Goal: Check status: Check status

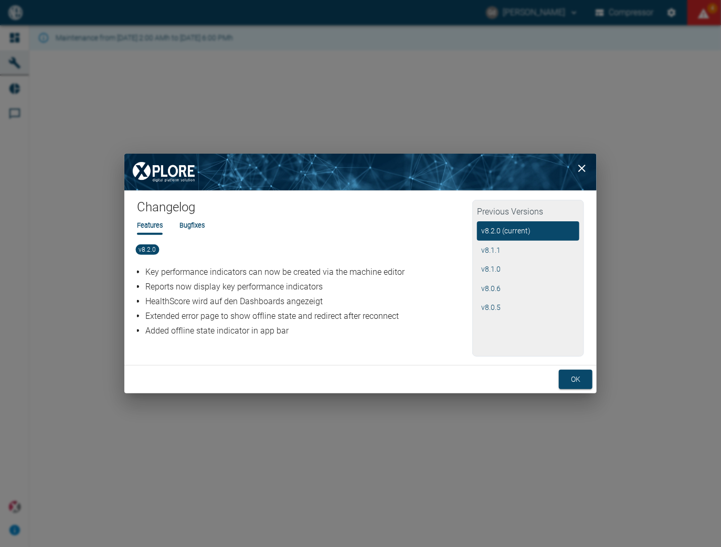
click at [581, 381] on button "ok" at bounding box center [576, 379] width 34 height 19
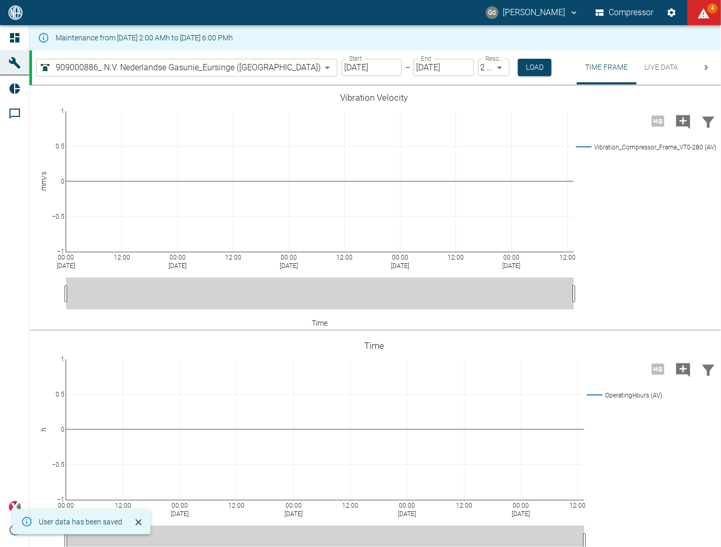
click at [341, 66] on input "07/22/2022" at bounding box center [371, 67] width 60 height 17
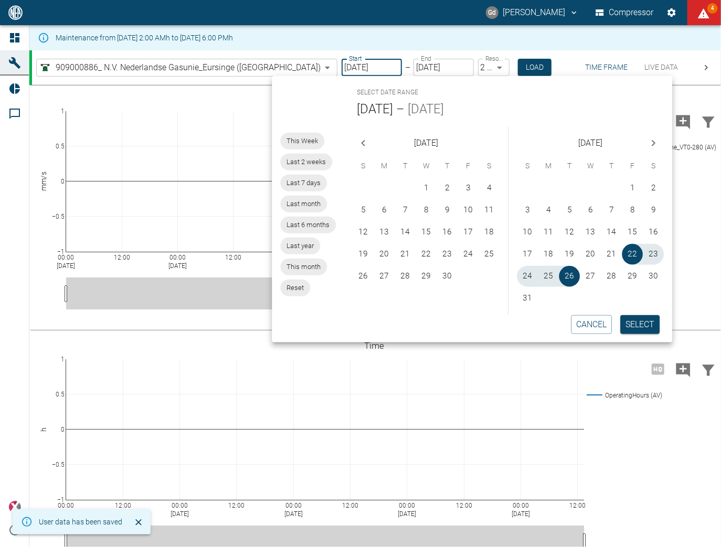
click at [306, 141] on span "This Week" at bounding box center [302, 141] width 44 height 10
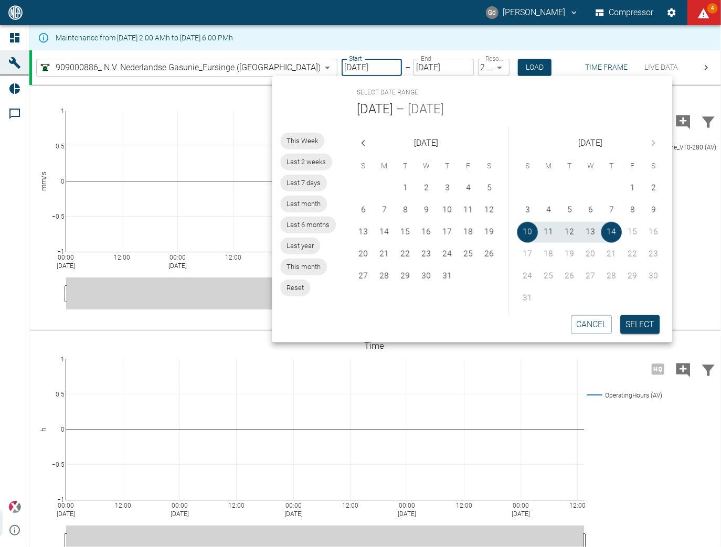
type input "08/10/2025"
type input "08/14/2025"
click at [309, 160] on span "Last 2 weeks" at bounding box center [306, 162] width 52 height 10
type input "07/27/2025"
type input "08/09/2025"
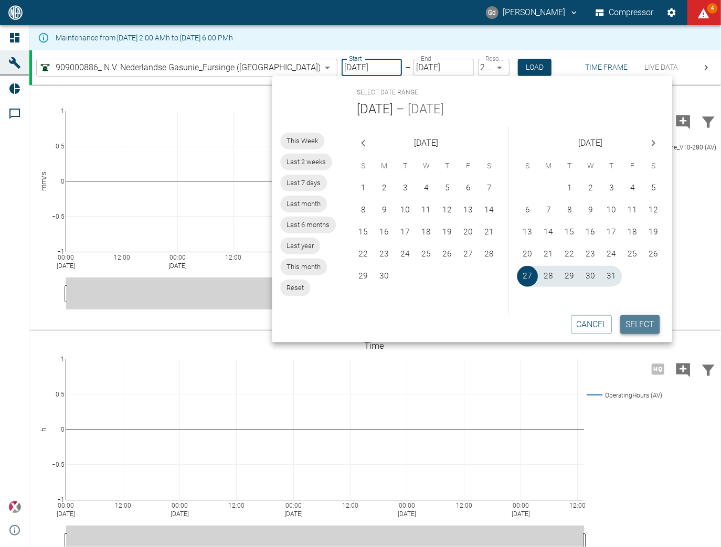
drag, startPoint x: 648, startPoint y: 322, endPoint x: 625, endPoint y: 319, distance: 23.8
click at [648, 322] on button "Select" at bounding box center [639, 324] width 39 height 19
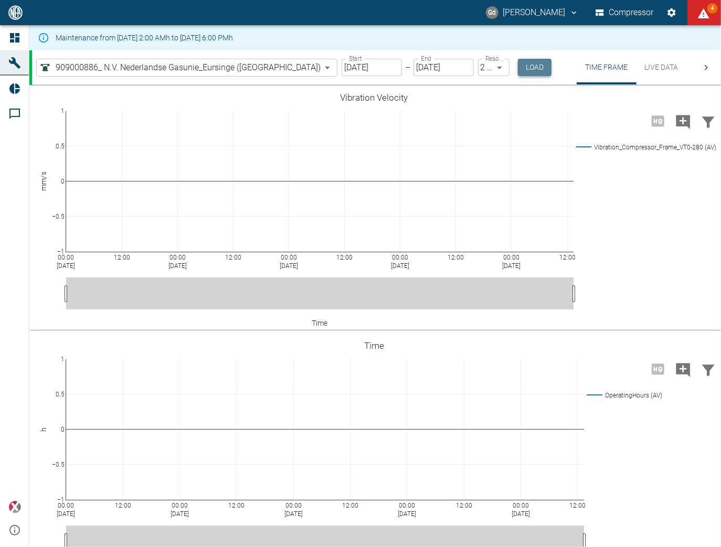
click at [518, 69] on button "Load" at bounding box center [535, 67] width 34 height 17
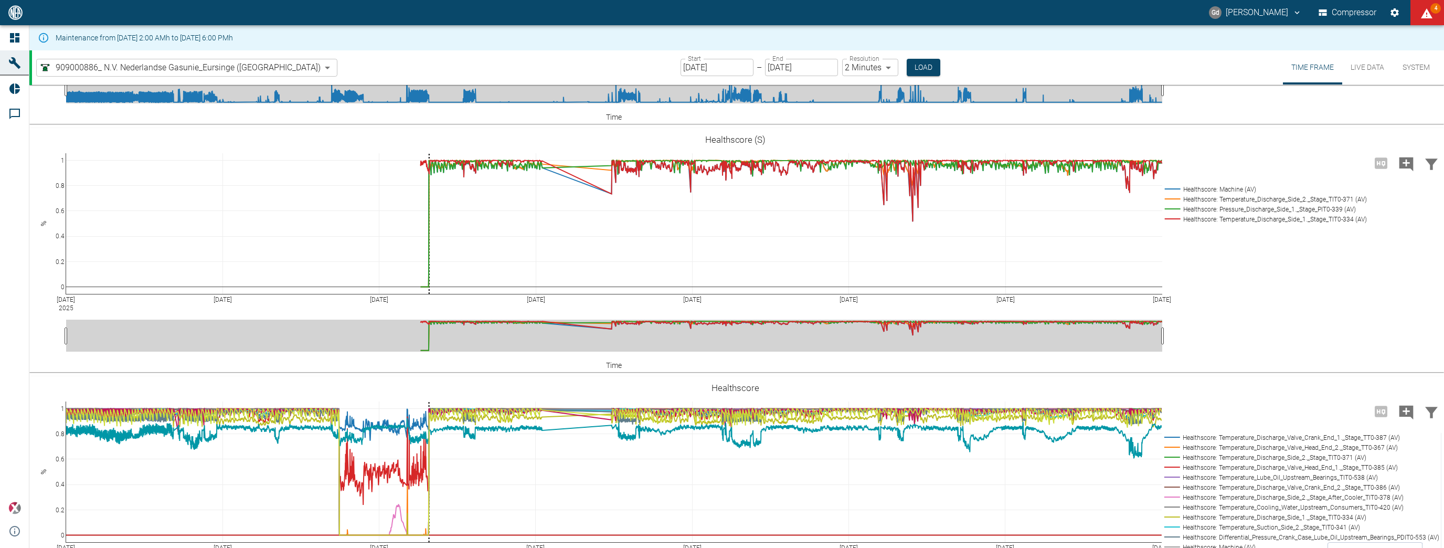
scroll to position [1553, 0]
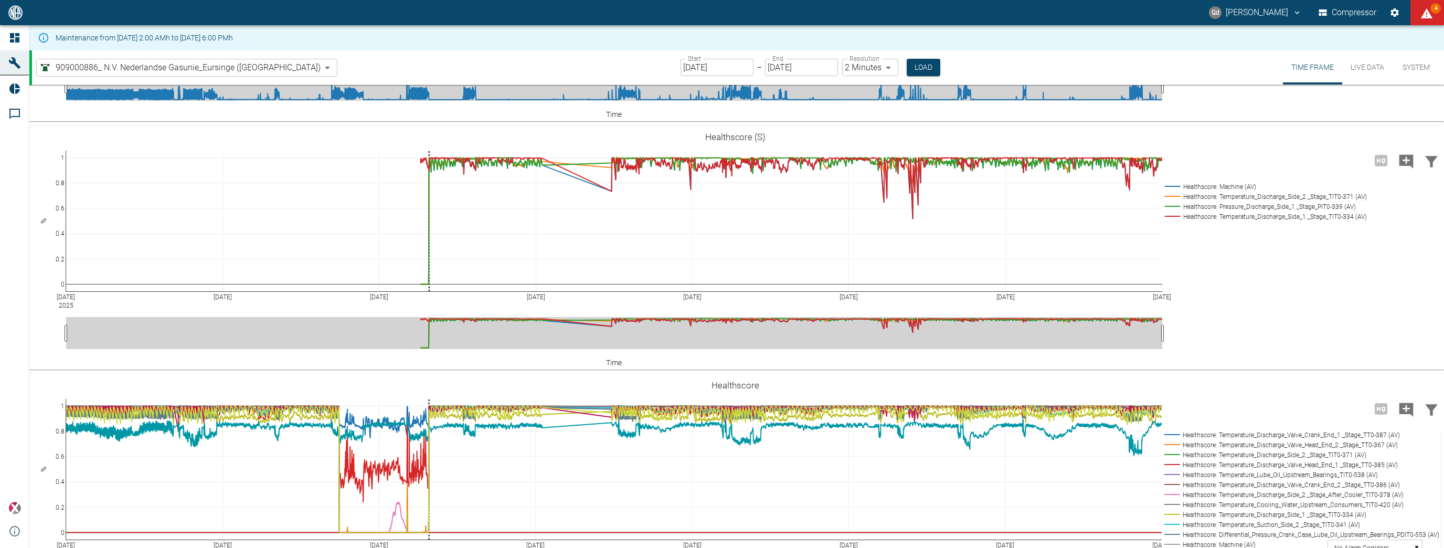
click at [686, 65] on input "07/27/2025" at bounding box center [716, 67] width 73 height 17
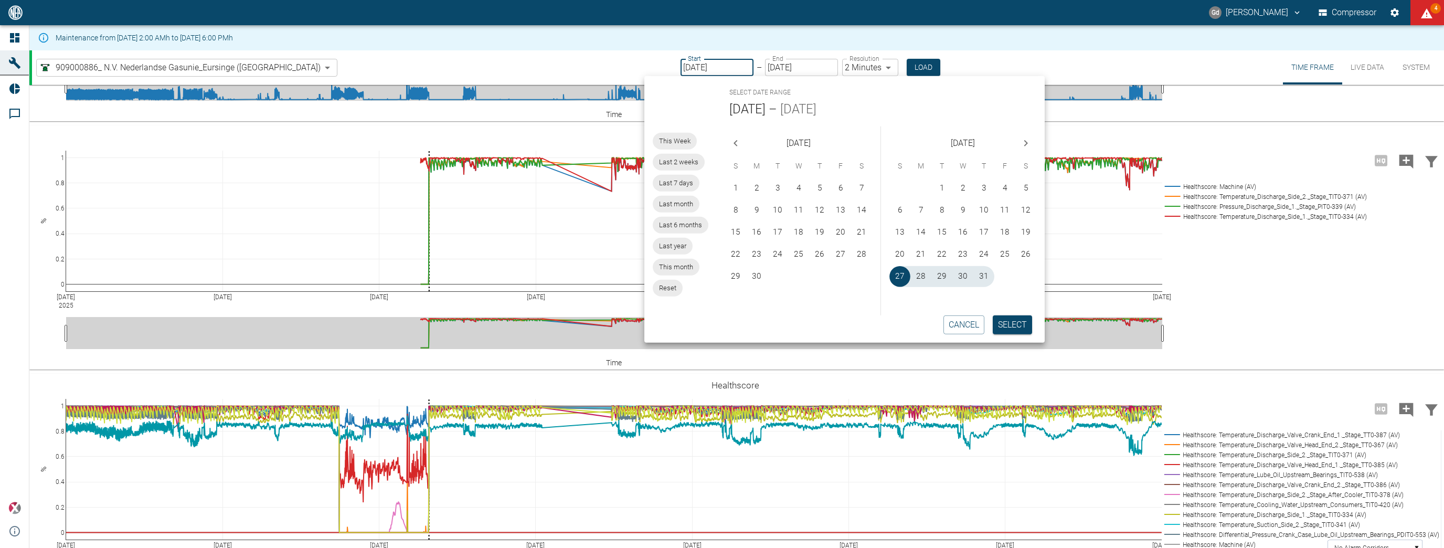
click at [677, 209] on span "Last month" at bounding box center [676, 204] width 47 height 10
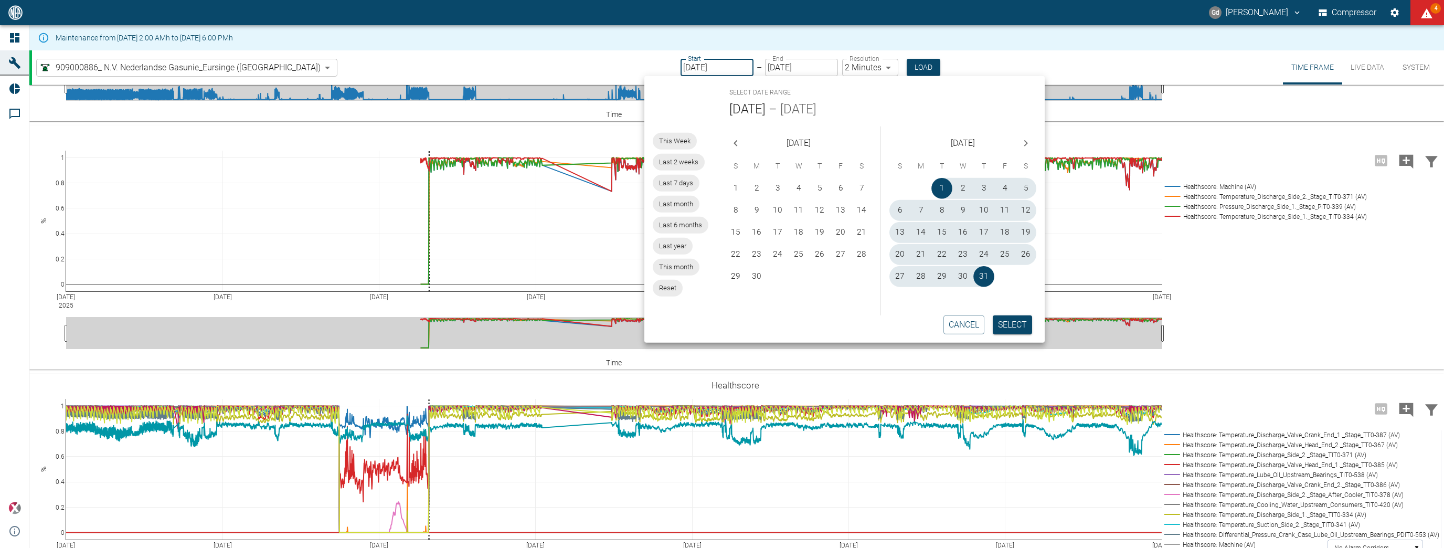
type input "[DATE]"
click at [720, 327] on button "Select" at bounding box center [1011, 324] width 39 height 19
type input "10min"
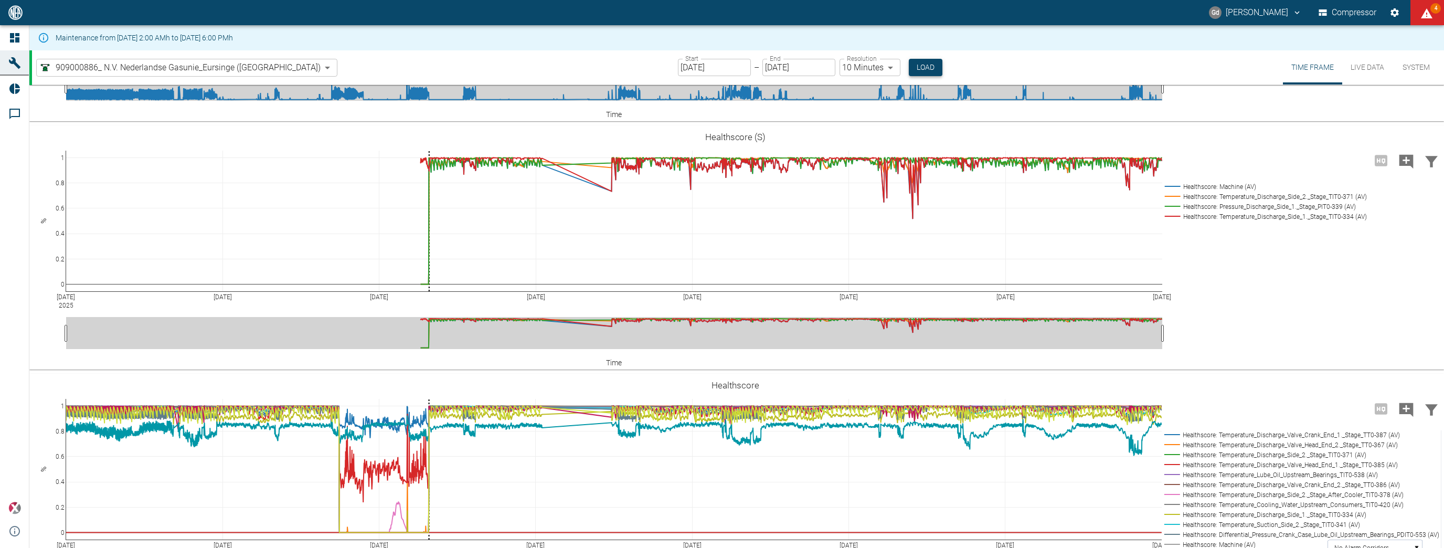
click at [720, 69] on button "Load" at bounding box center [926, 67] width 34 height 17
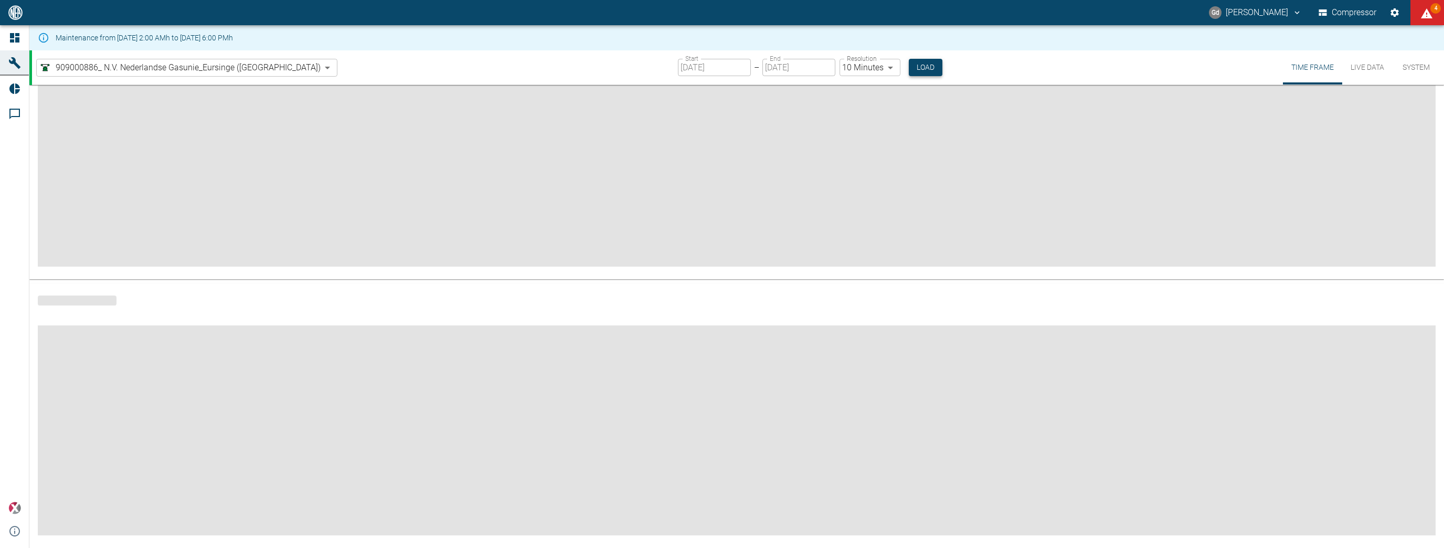
scroll to position [71, 0]
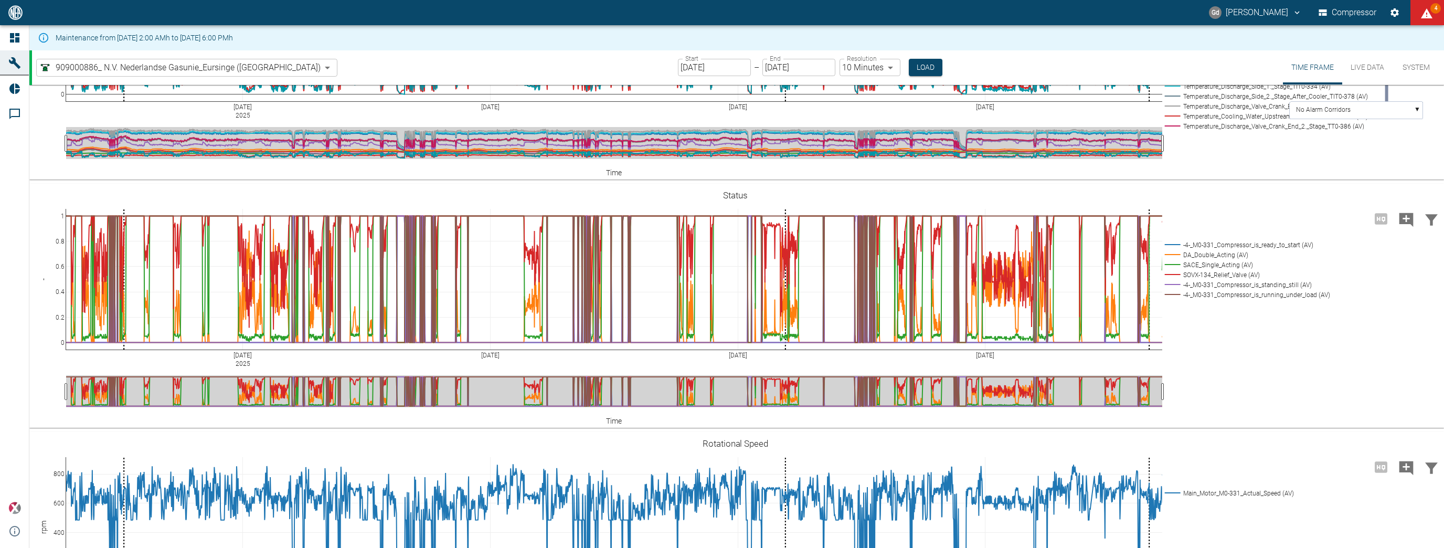
scroll to position [615, 0]
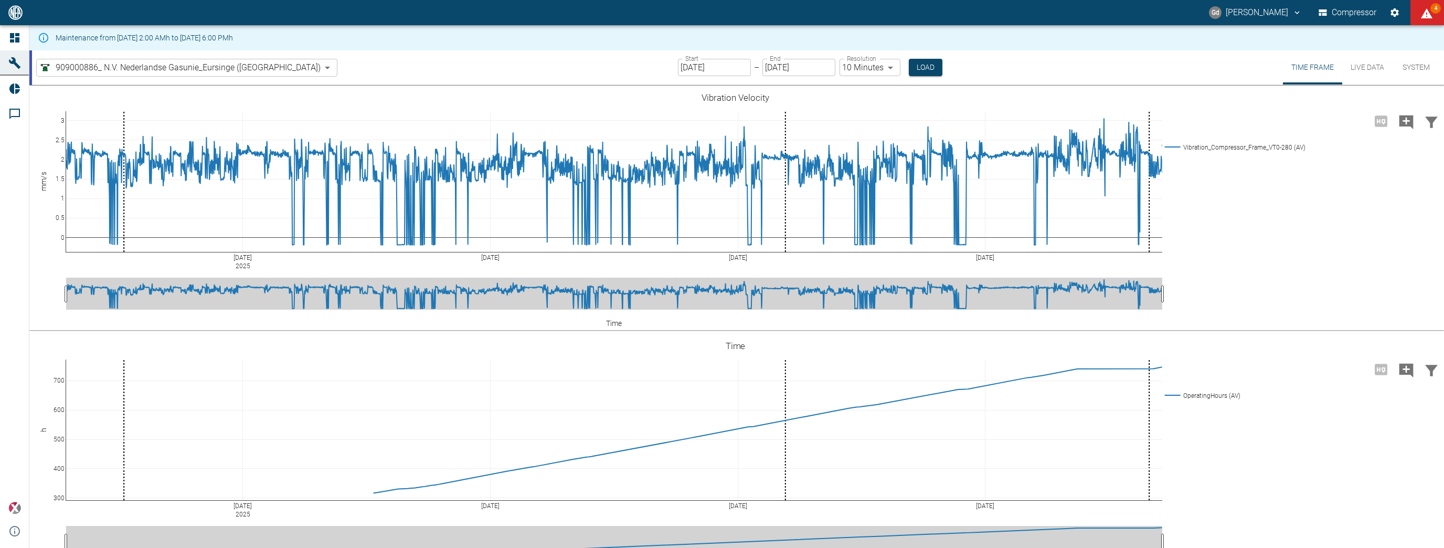
scroll to position [615, 0]
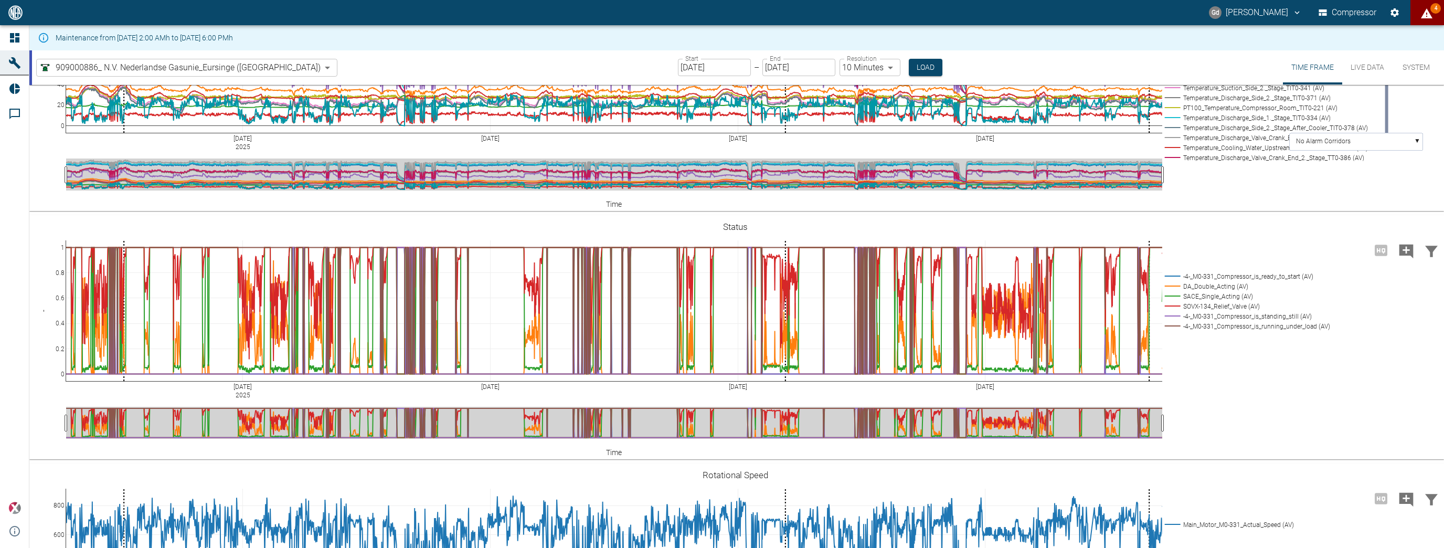
click at [1433, 13] on span "4" at bounding box center [1435, 8] width 10 height 10
